Goal: Task Accomplishment & Management: Use online tool/utility

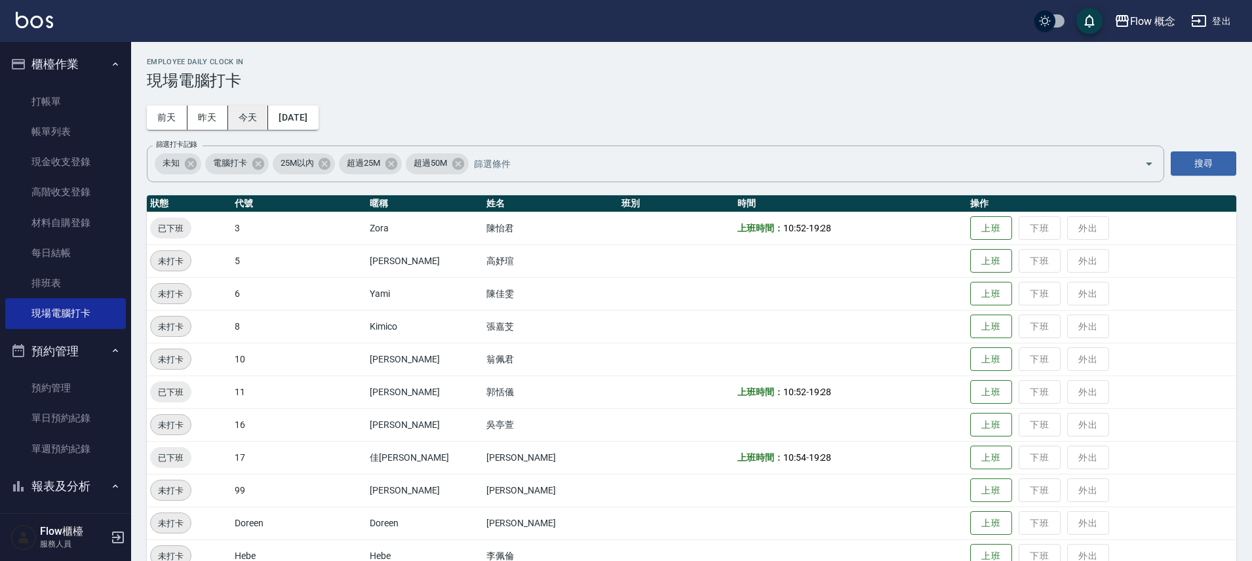
click at [262, 113] on button "今天" at bounding box center [248, 118] width 41 height 24
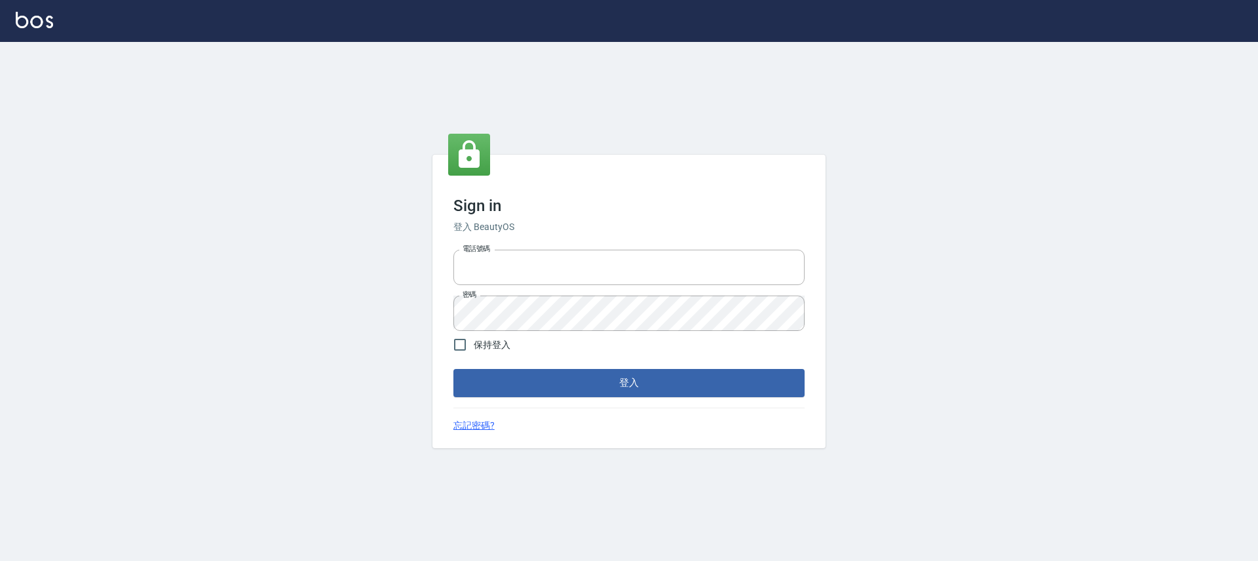
type input "25170116"
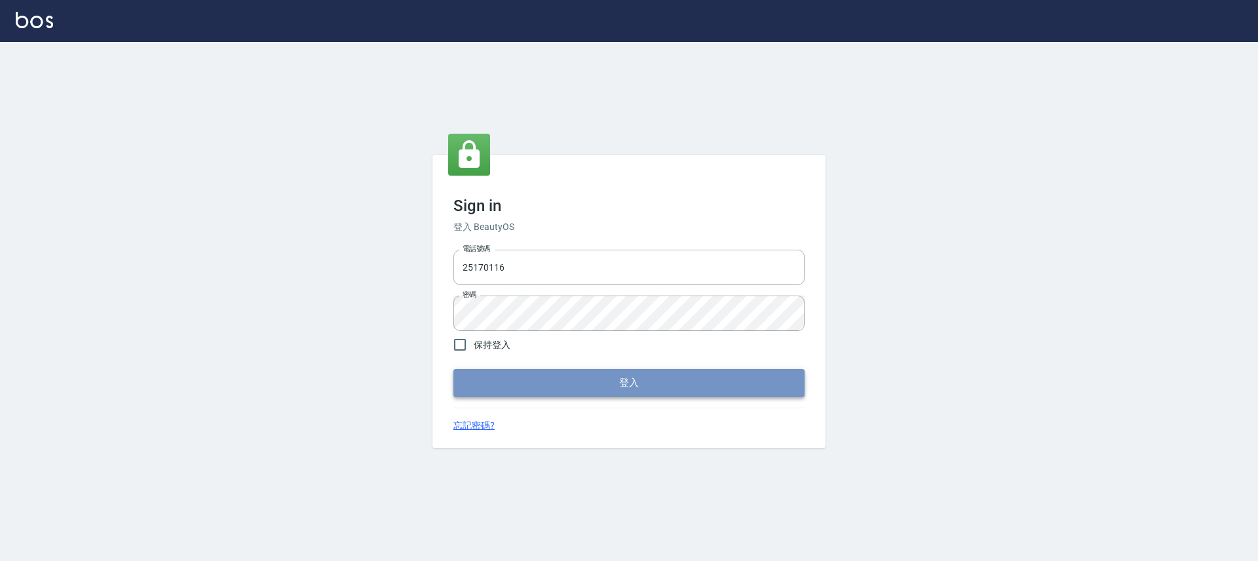
click at [505, 386] on button "登入" at bounding box center [629, 383] width 351 height 28
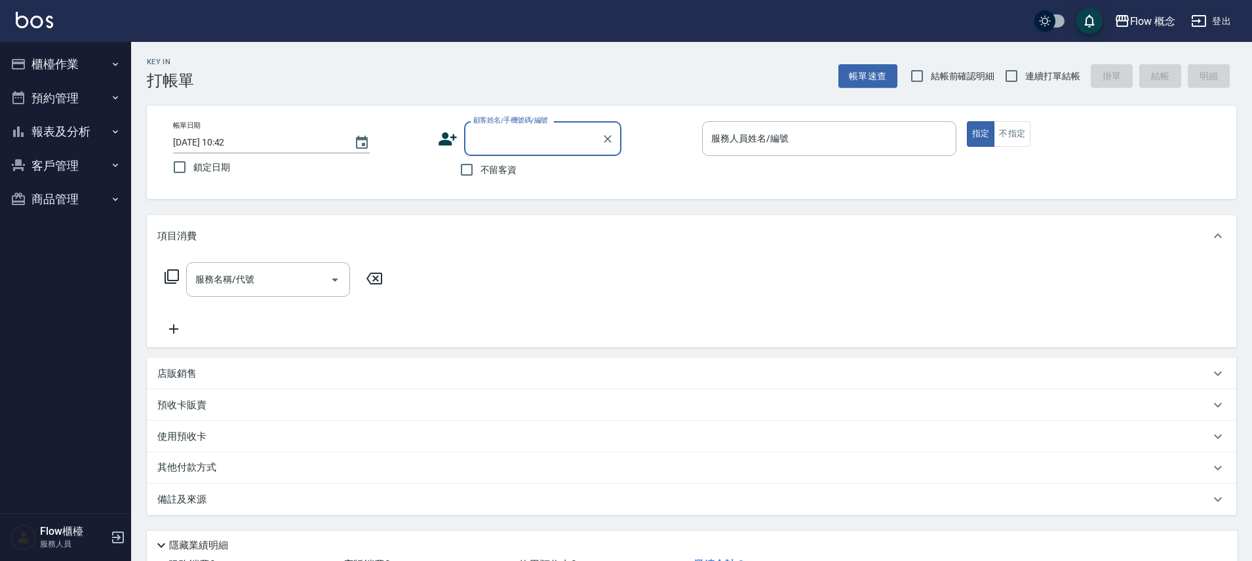
click at [60, 64] on button "櫃檯作業" at bounding box center [65, 64] width 121 height 34
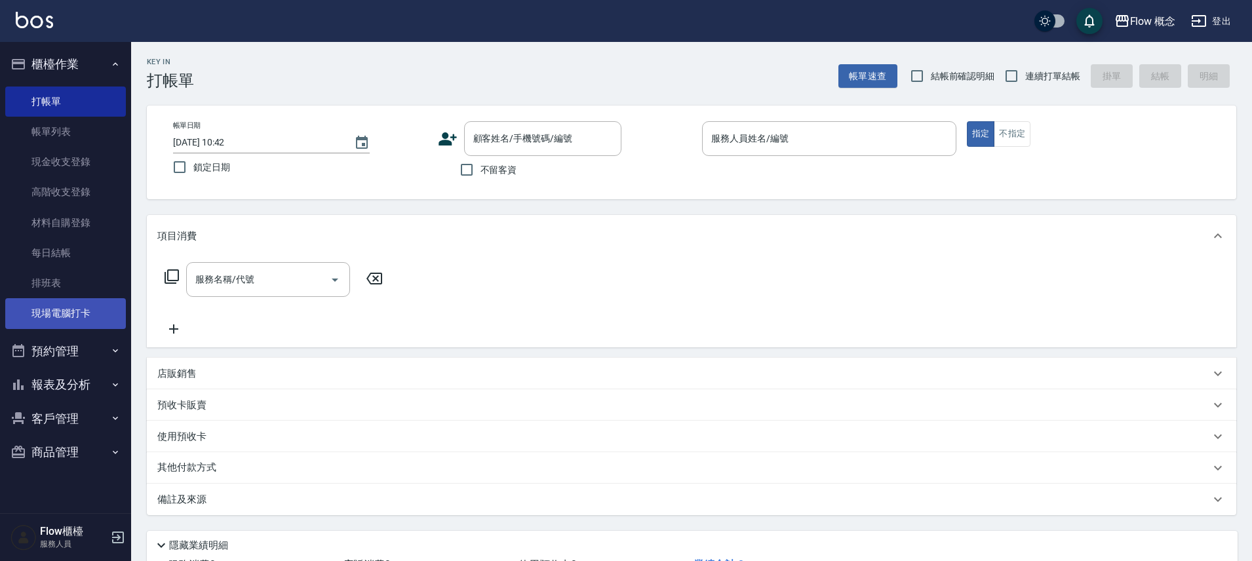
click at [53, 304] on link "現場電腦打卡" at bounding box center [65, 313] width 121 height 30
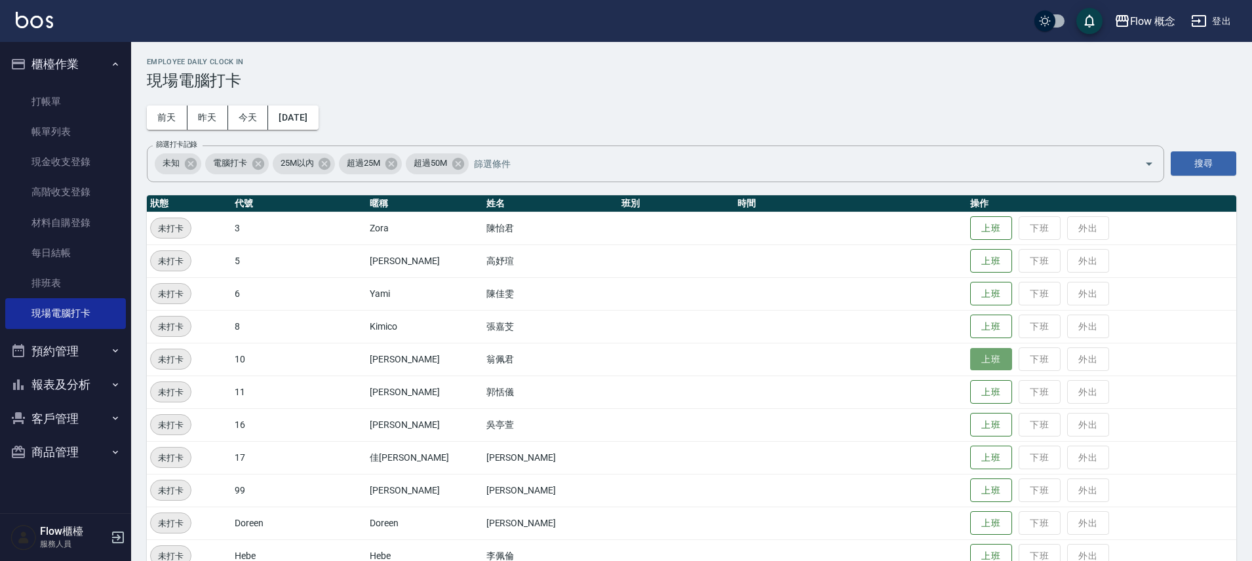
click at [970, 359] on button "上班" at bounding box center [991, 359] width 42 height 23
click at [970, 427] on button "上班" at bounding box center [991, 425] width 42 height 23
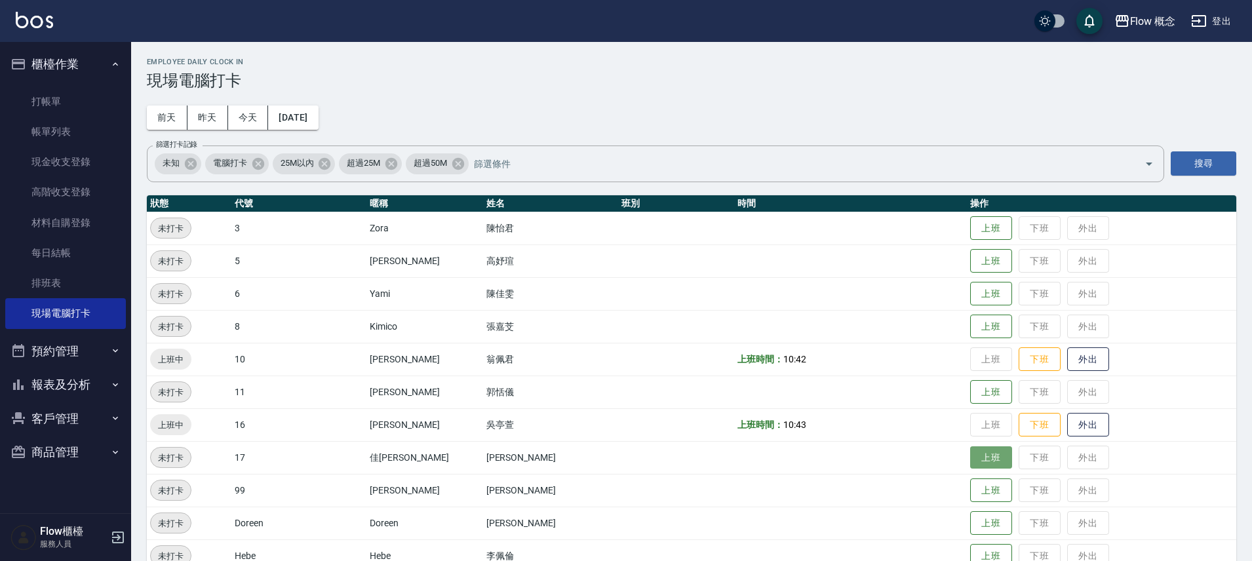
click at [970, 454] on button "上班" at bounding box center [991, 457] width 42 height 23
click at [970, 229] on button "上班" at bounding box center [991, 228] width 42 height 23
